Goal: Task Accomplishment & Management: Use online tool/utility

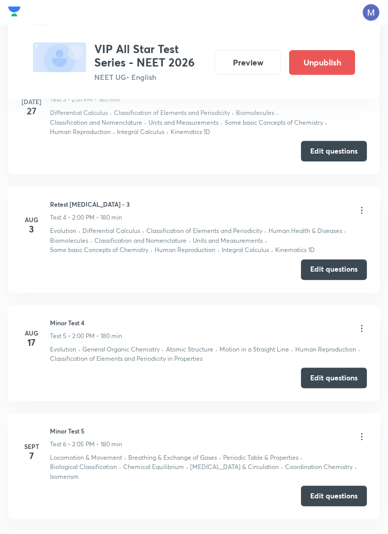
scroll to position [808, 0]
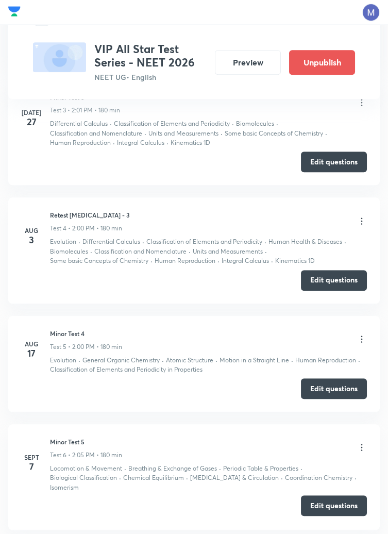
click at [326, 498] on button "Edit questions" at bounding box center [334, 505] width 66 height 21
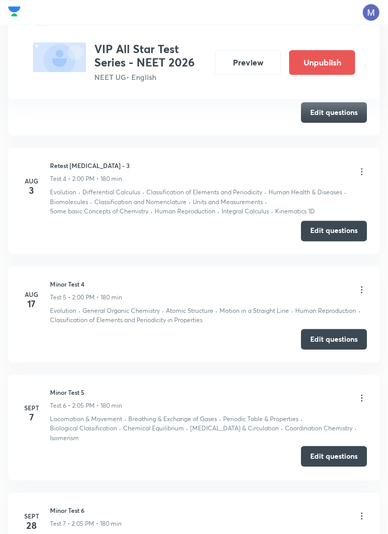
click at [331, 457] on button "Edit questions" at bounding box center [334, 456] width 66 height 21
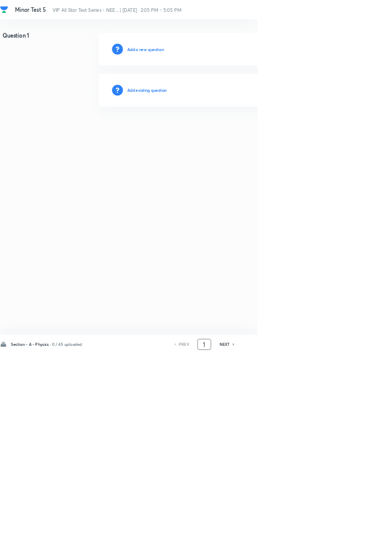
click at [312, 529] on input "1" at bounding box center [308, 520] width 20 height 18
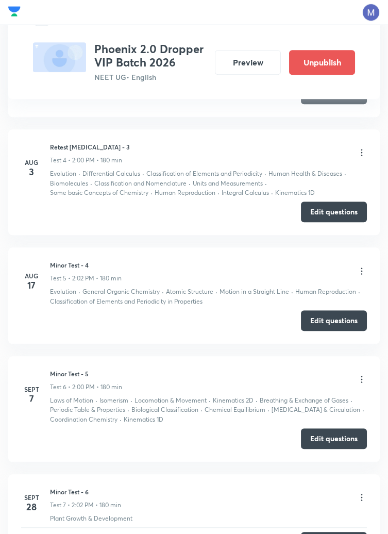
scroll to position [867, 0]
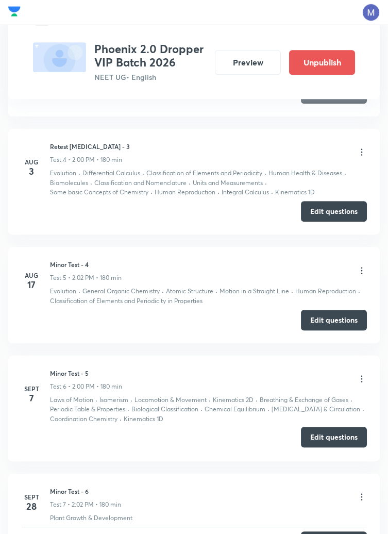
click at [331, 436] on button "Edit questions" at bounding box center [334, 437] width 66 height 21
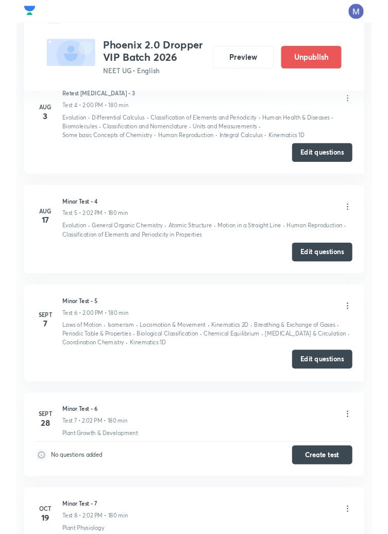
scroll to position [916, 0]
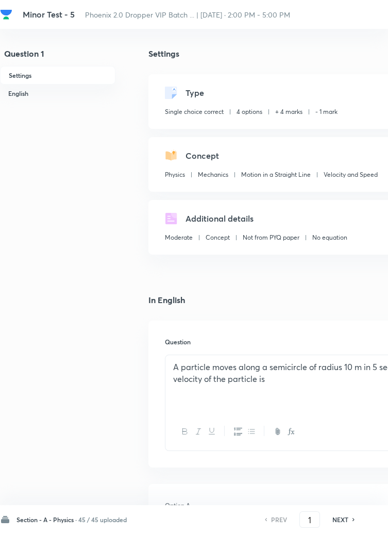
checkbox input "true"
